Goal: Task Accomplishment & Management: Use online tool/utility

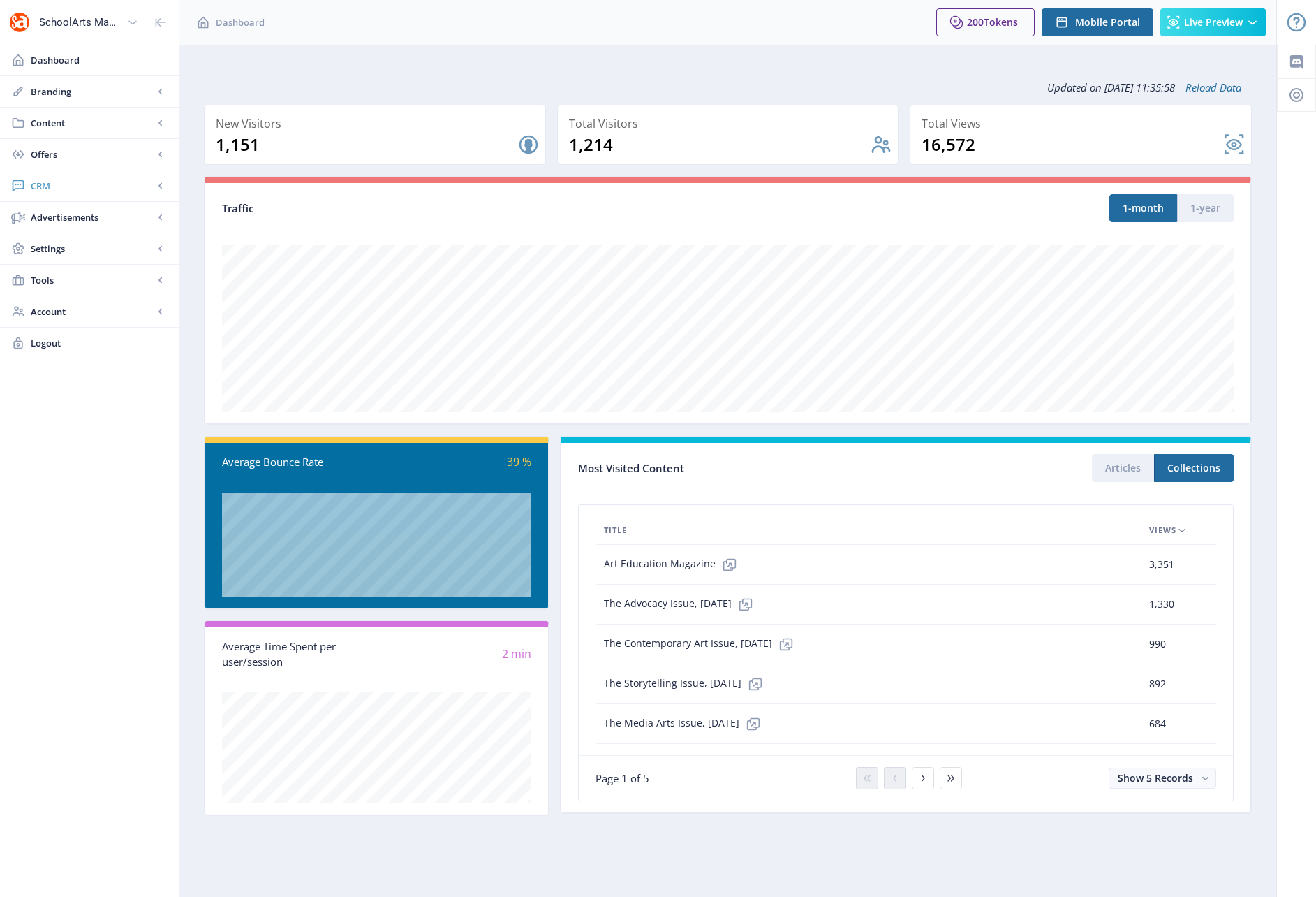
click at [42, 185] on span "CRM" at bounding box center [92, 185] width 123 height 14
click at [92, 284] on span "Advanced Analytics" at bounding box center [105, 280] width 120 height 14
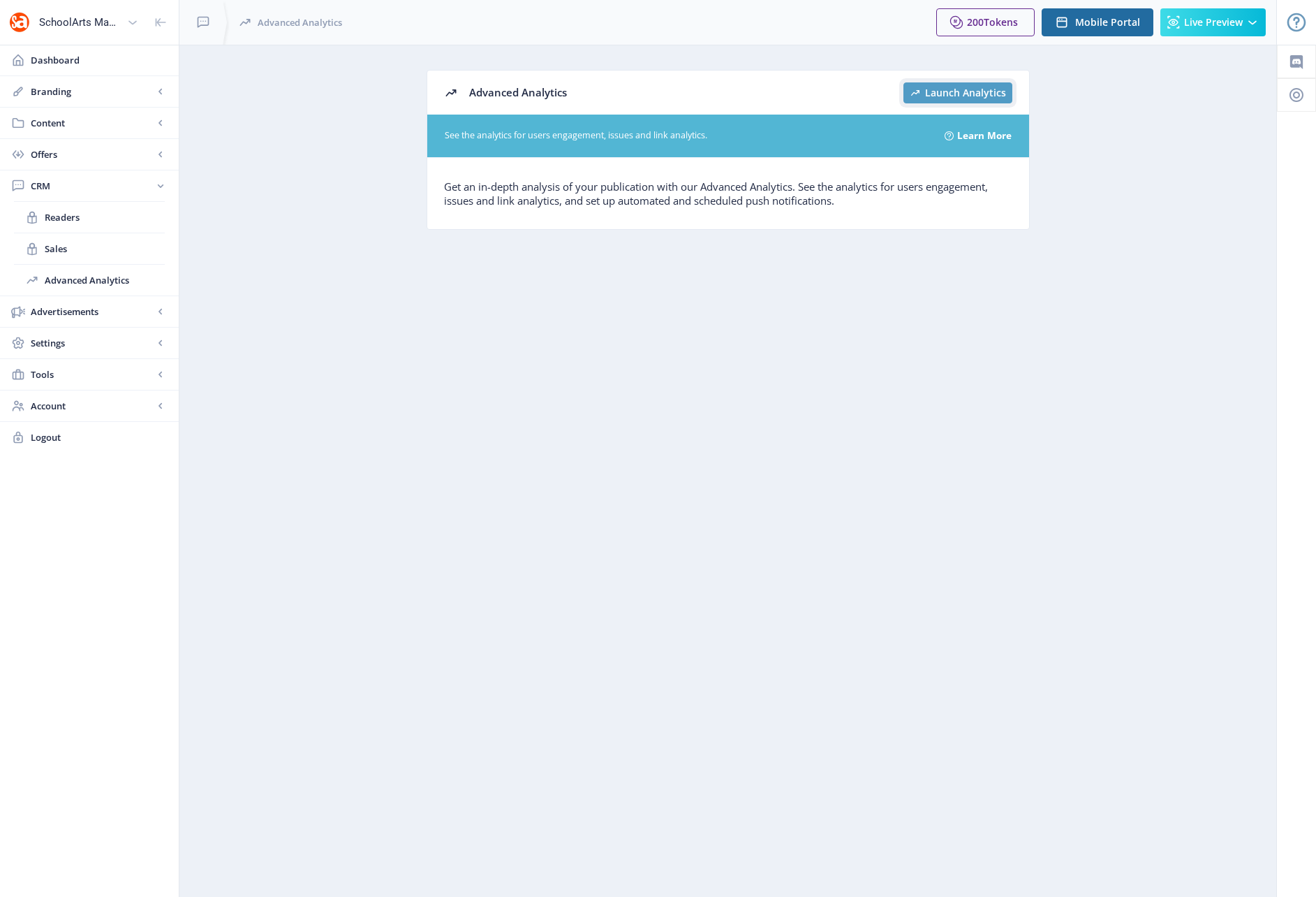
click at [953, 91] on span "Launch Analytics" at bounding box center [965, 93] width 81 height 11
click at [55, 58] on span "Dashboard" at bounding box center [98, 59] width 137 height 14
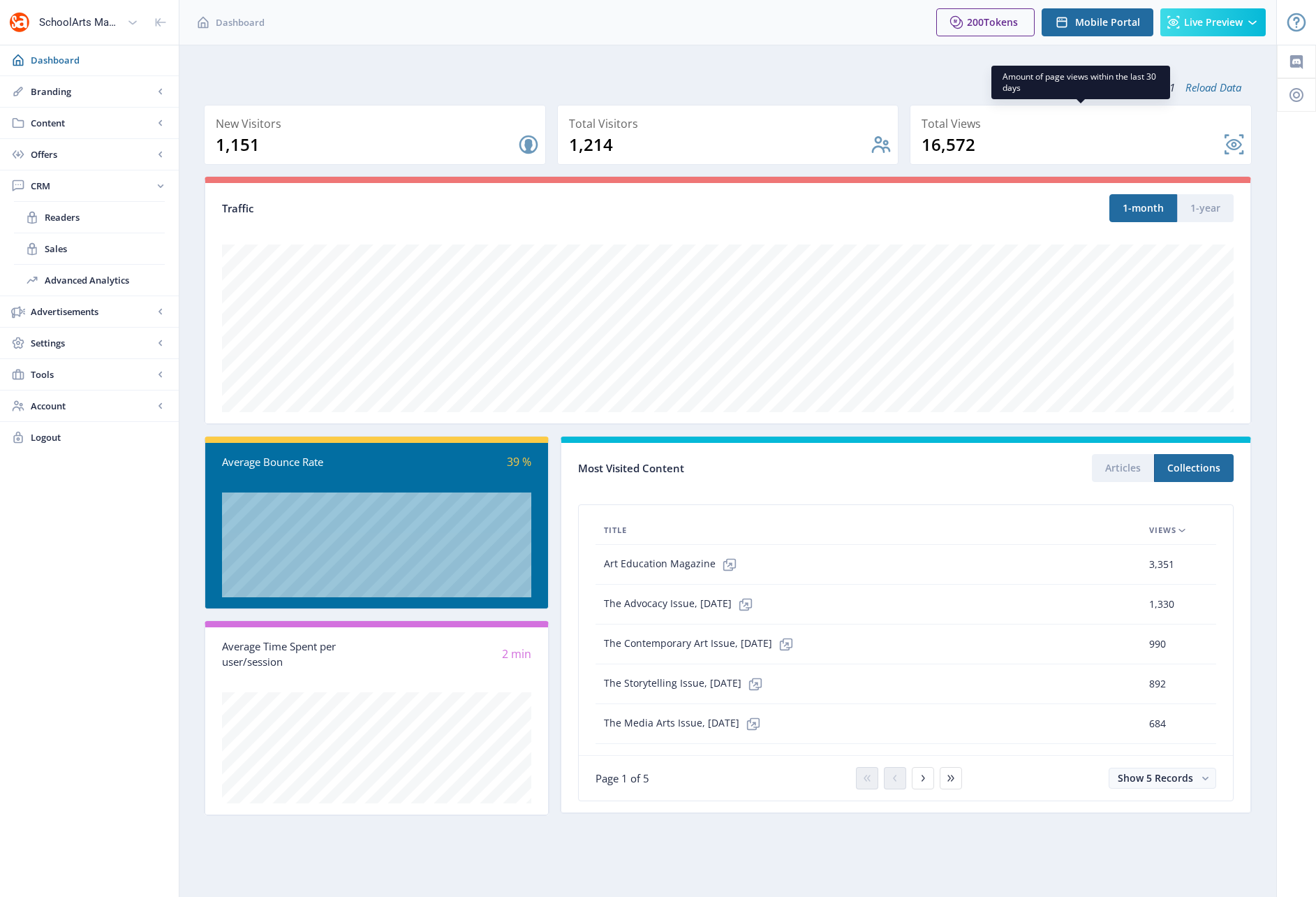
click at [1236, 144] on nb-card-back at bounding box center [1080, 134] width 342 height 60
click at [1128, 467] on button "Articles" at bounding box center [1124, 467] width 62 height 28
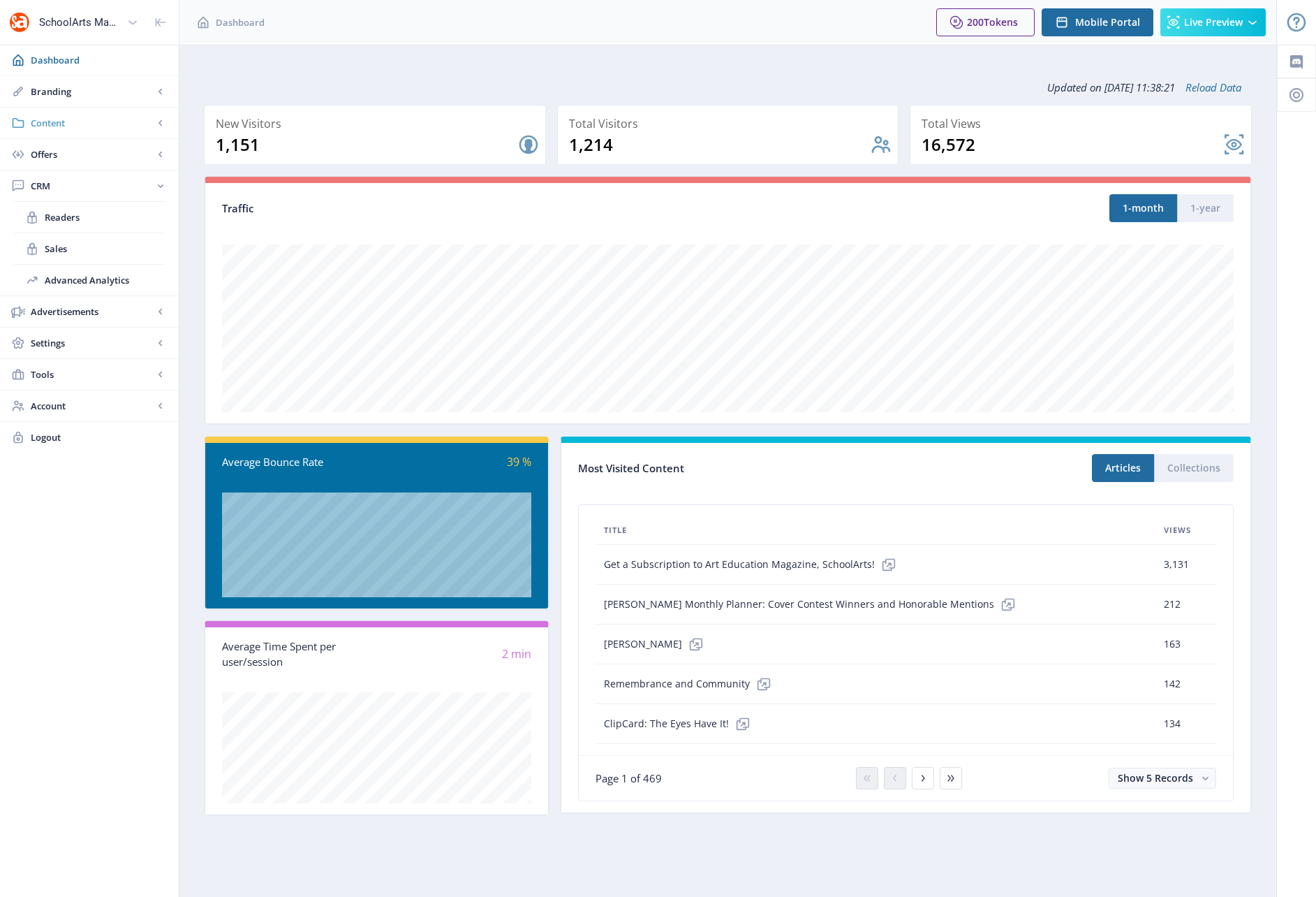
click at [49, 121] on span "Content" at bounding box center [92, 122] width 123 height 14
click at [72, 188] on span "Collections" at bounding box center [105, 185] width 120 height 14
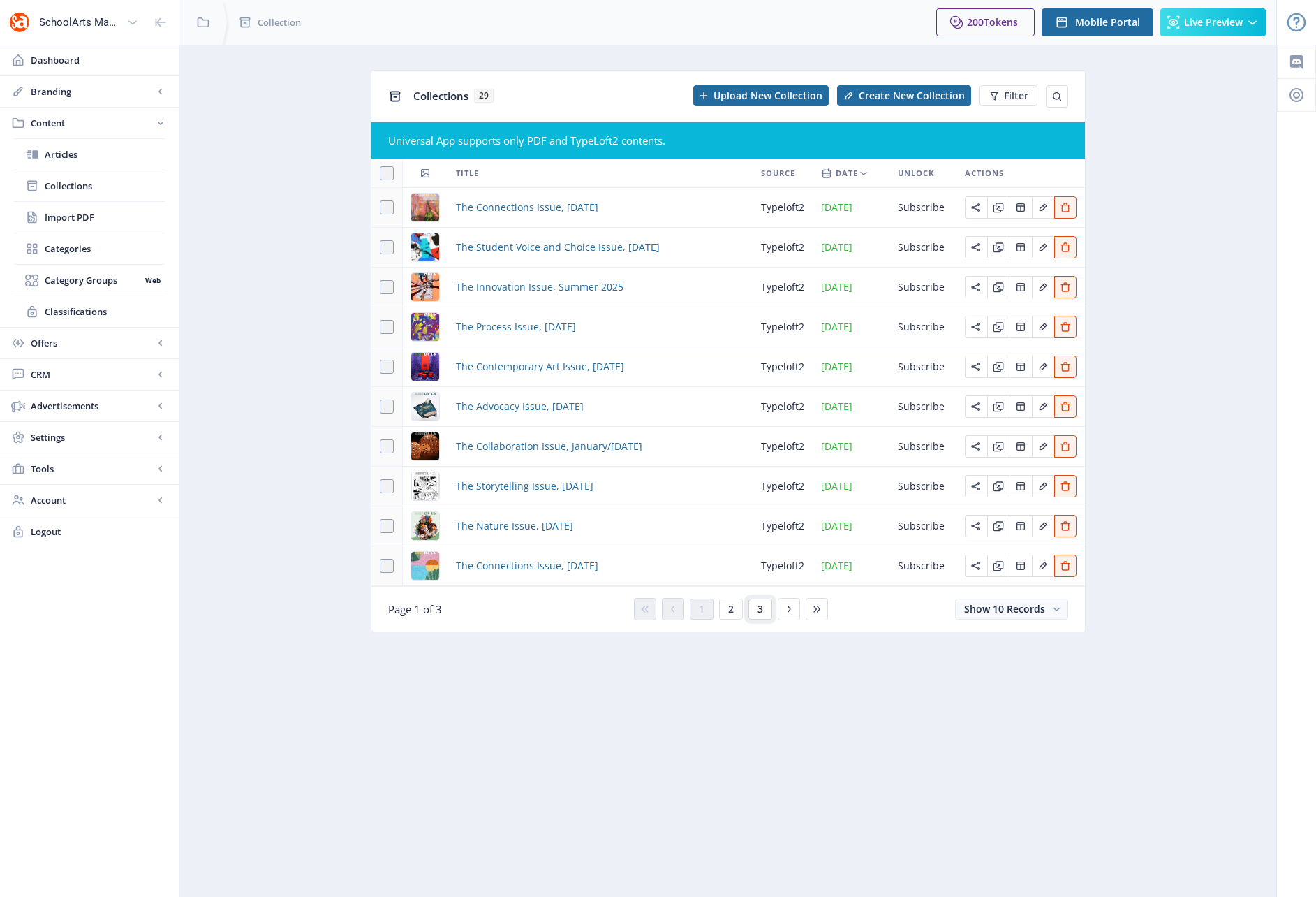
click at [764, 613] on button "3" at bounding box center [760, 609] width 24 height 21
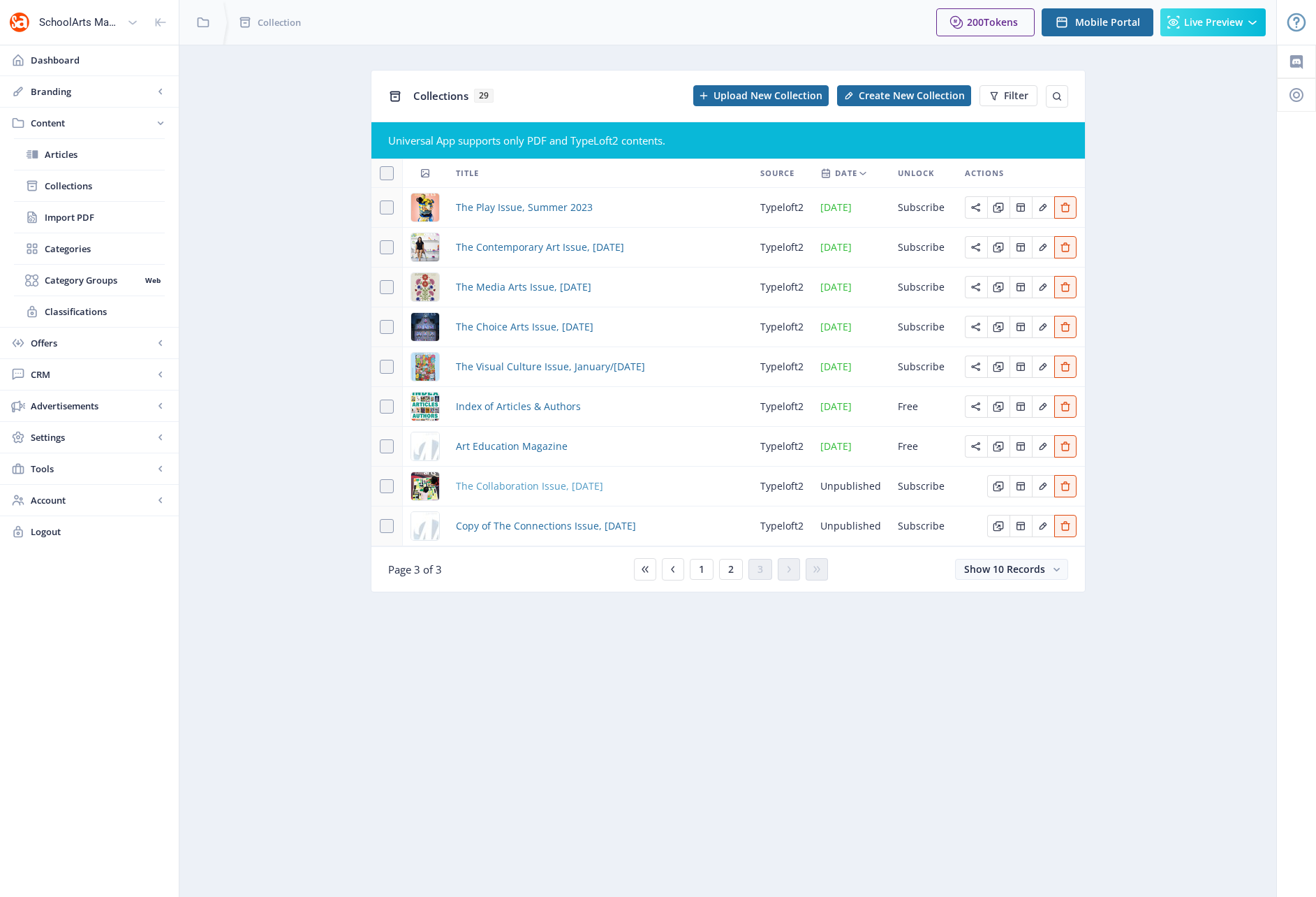
click at [525, 488] on span "The Collaboration Issue, [DATE]" at bounding box center [529, 486] width 147 height 17
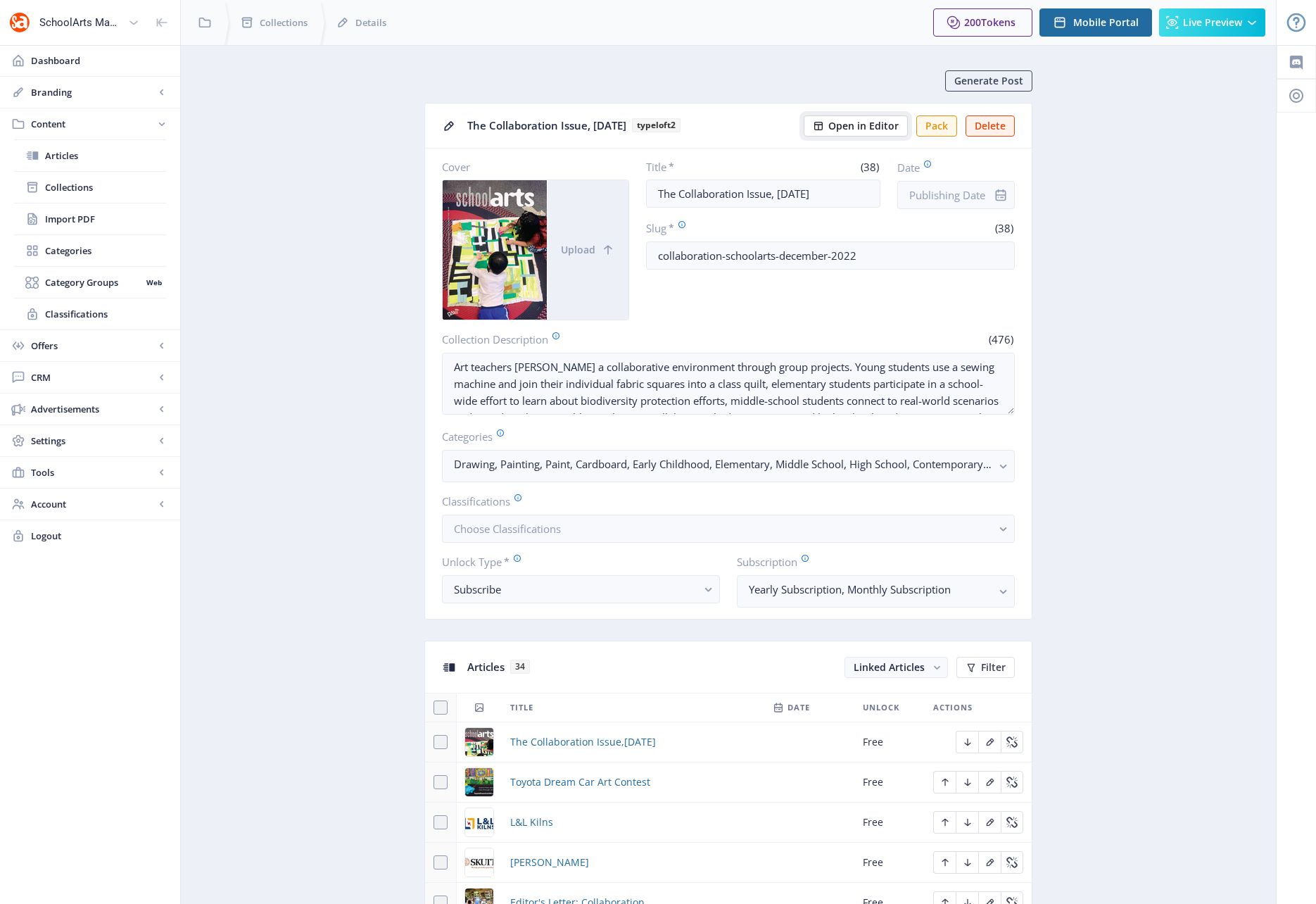
click at [848, 127] on span "Open in Editor" at bounding box center [863, 126] width 70 height 11
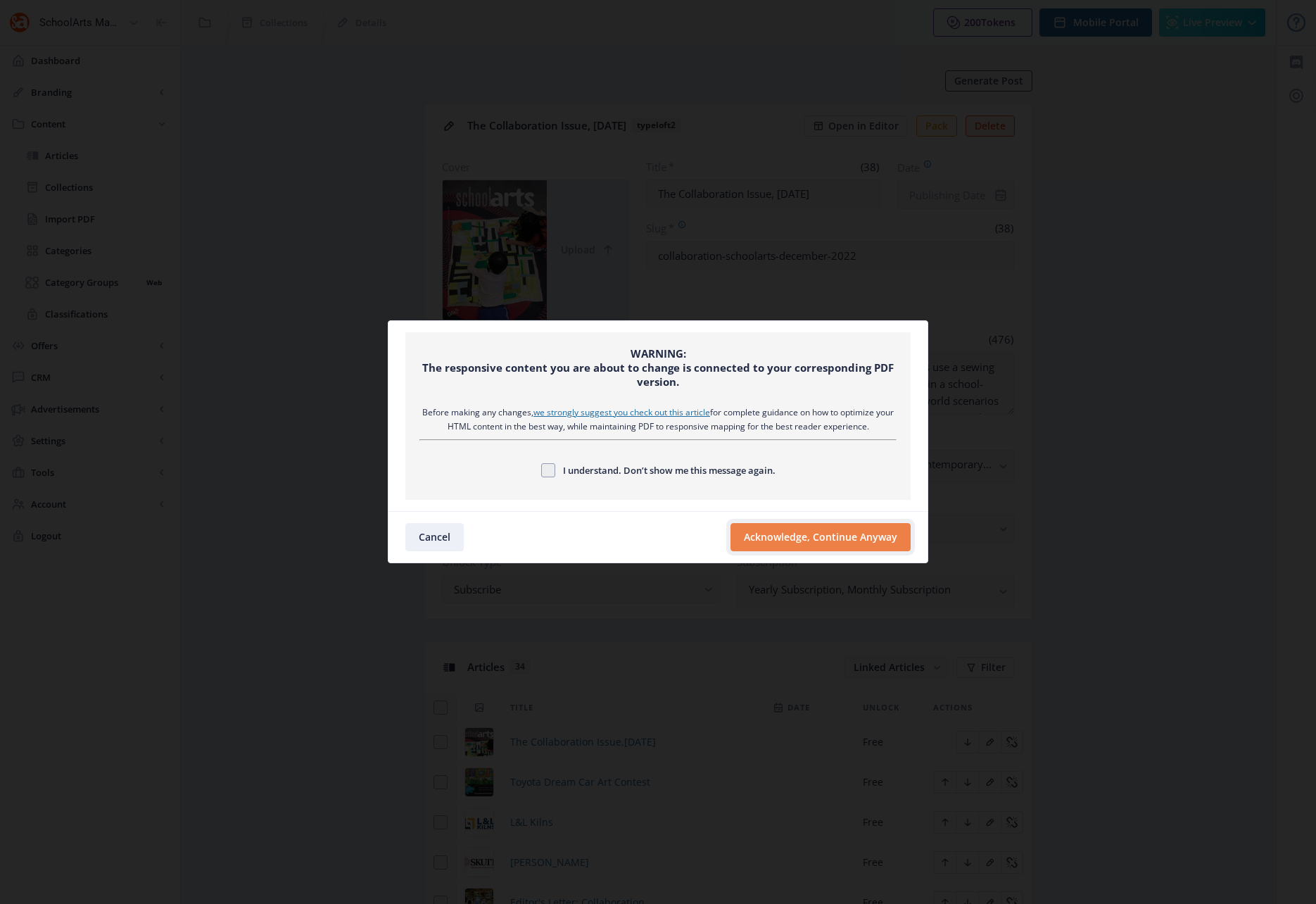
click at [815, 532] on button "Acknowledge, Continue Anyway" at bounding box center [821, 537] width 180 height 28
